Goal: Information Seeking & Learning: Learn about a topic

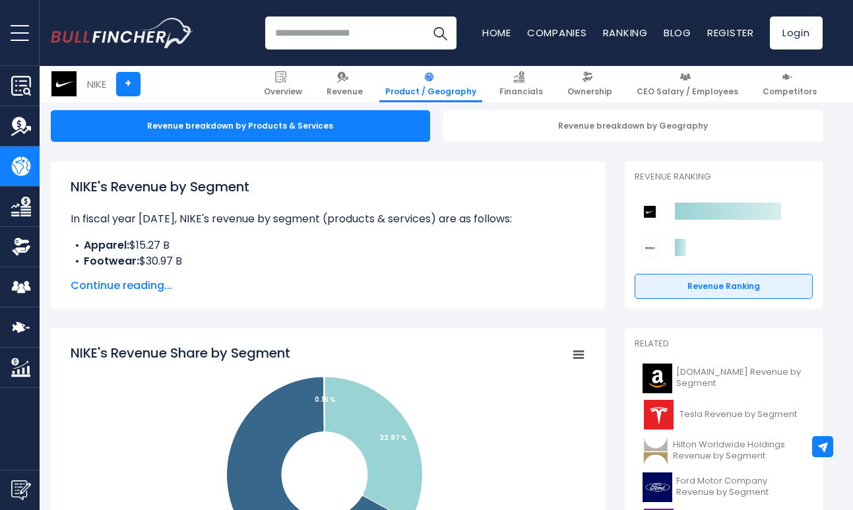
click at [157, 283] on span "Continue reading..." at bounding box center [328, 286] width 514 height 16
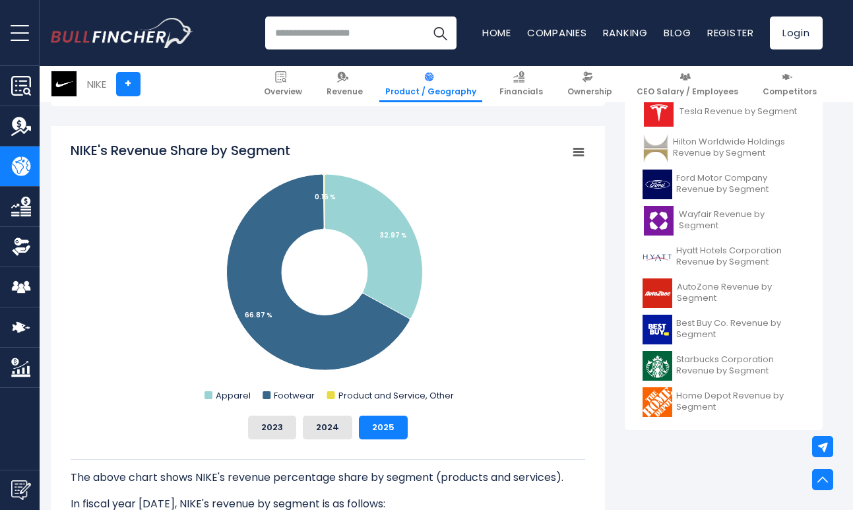
scroll to position [439, 1]
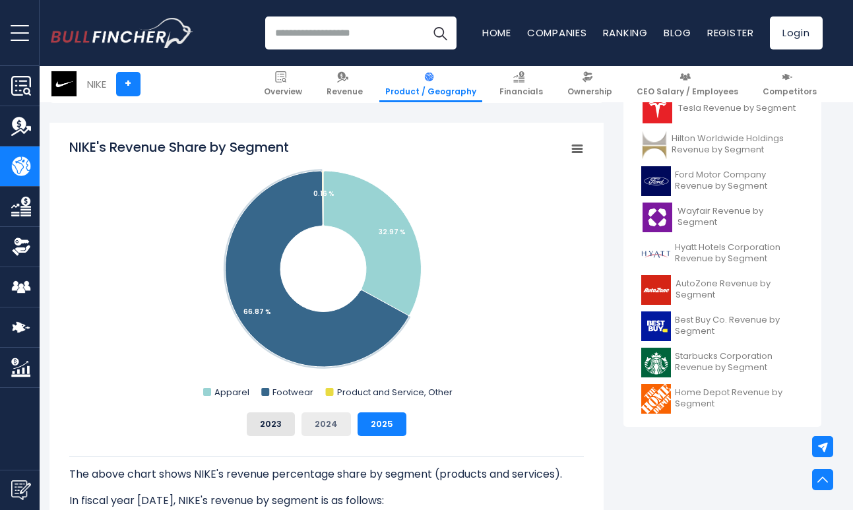
click at [332, 421] on button "2024" at bounding box center [325, 424] width 49 height 24
click at [378, 420] on button "2025" at bounding box center [381, 424] width 49 height 24
click at [332, 419] on button "2024" at bounding box center [325, 424] width 49 height 24
click at [276, 418] on button "2023" at bounding box center [271, 424] width 48 height 24
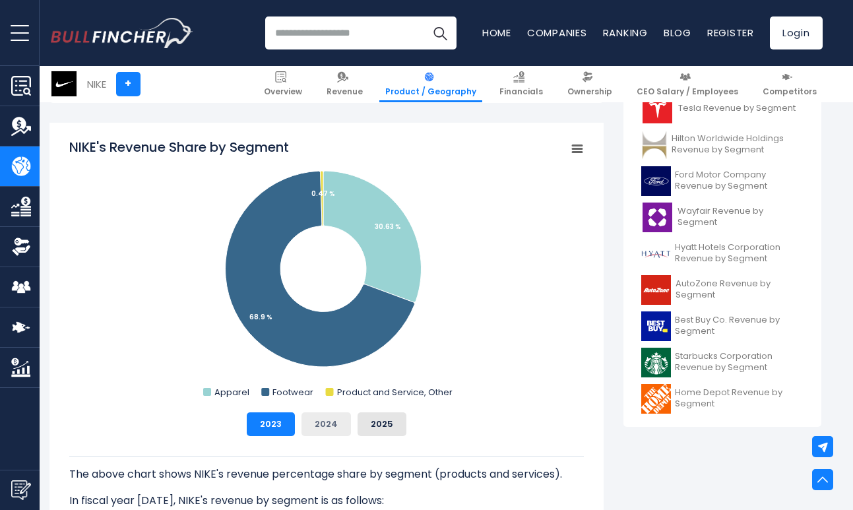
click at [332, 418] on button "2024" at bounding box center [325, 424] width 49 height 24
click at [388, 422] on button "2025" at bounding box center [381, 424] width 49 height 24
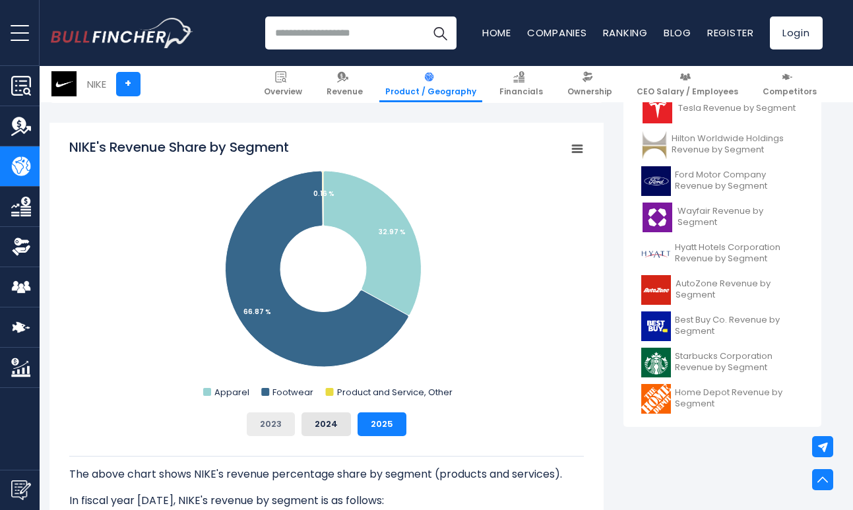
click at [270, 422] on button "2023" at bounding box center [271, 424] width 48 height 24
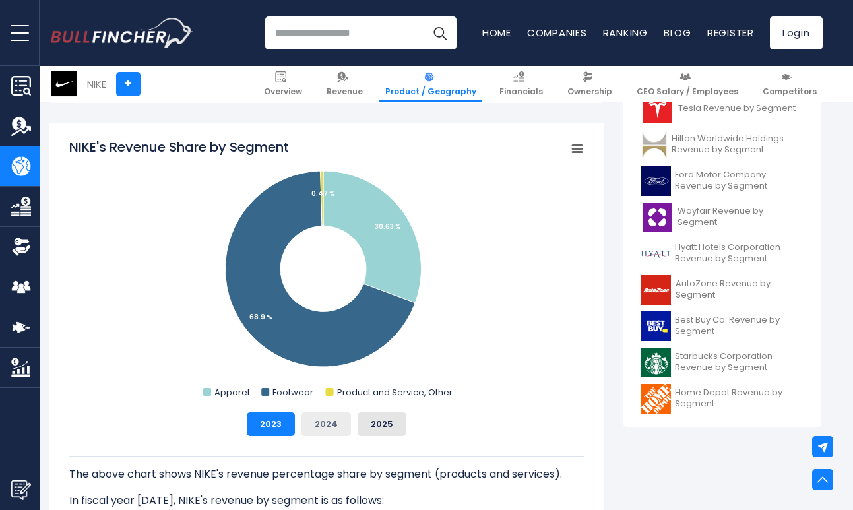
click at [327, 417] on button "2024" at bounding box center [325, 424] width 49 height 24
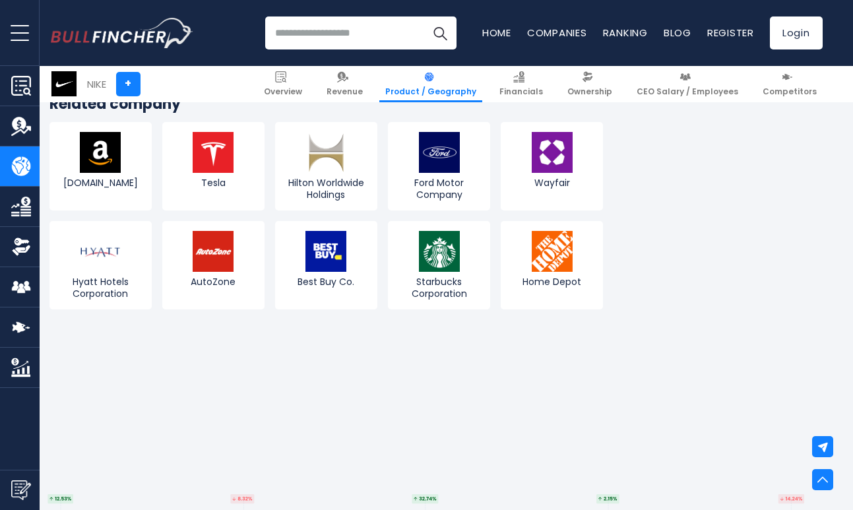
scroll to position [2584, 1]
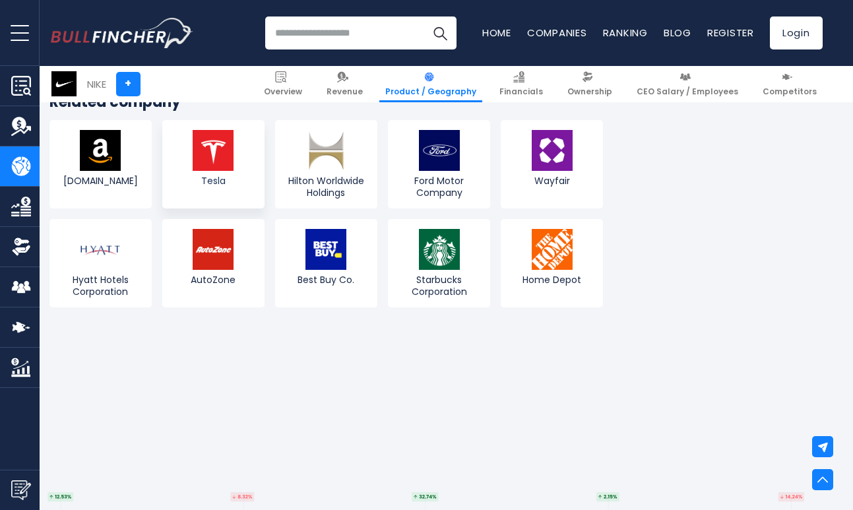
click at [224, 175] on span "Tesla" at bounding box center [213, 181] width 96 height 12
